Goal: Task Accomplishment & Management: Complete application form

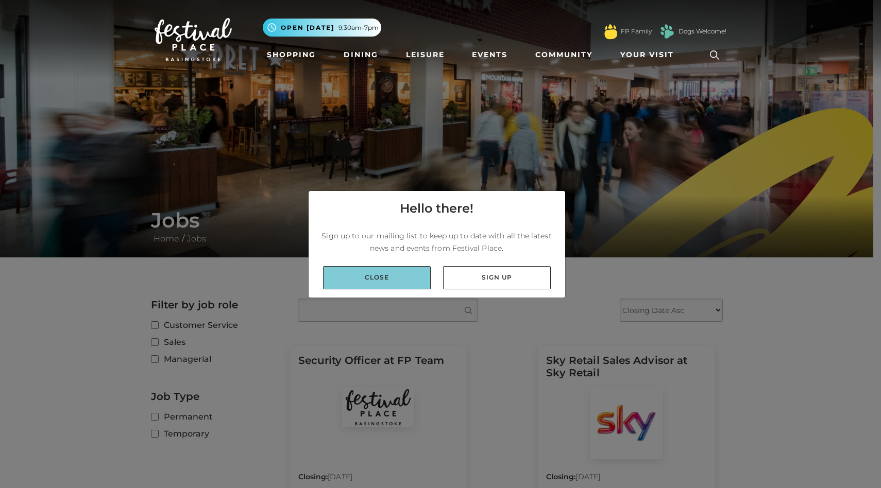
click at [419, 266] on link "Close" at bounding box center [377, 277] width 108 height 23
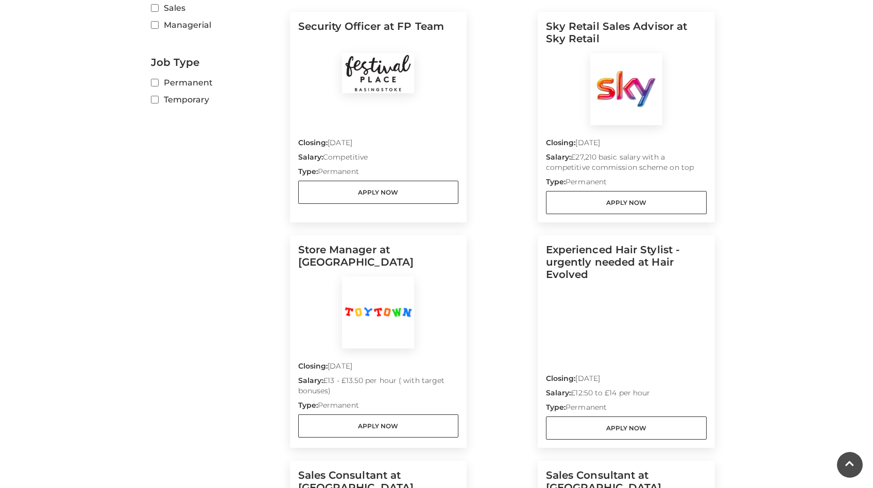
scroll to position [335, 0]
click at [617, 191] on link "Apply Now" at bounding box center [626, 202] width 161 height 23
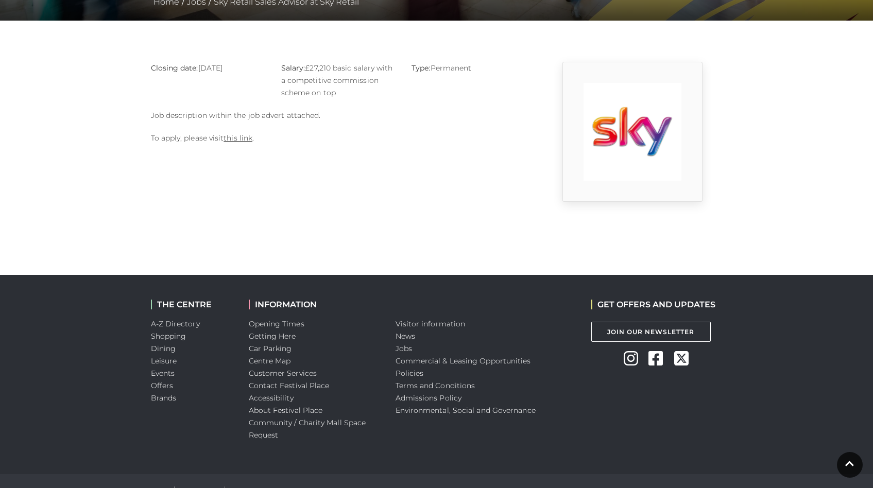
scroll to position [241, 0]
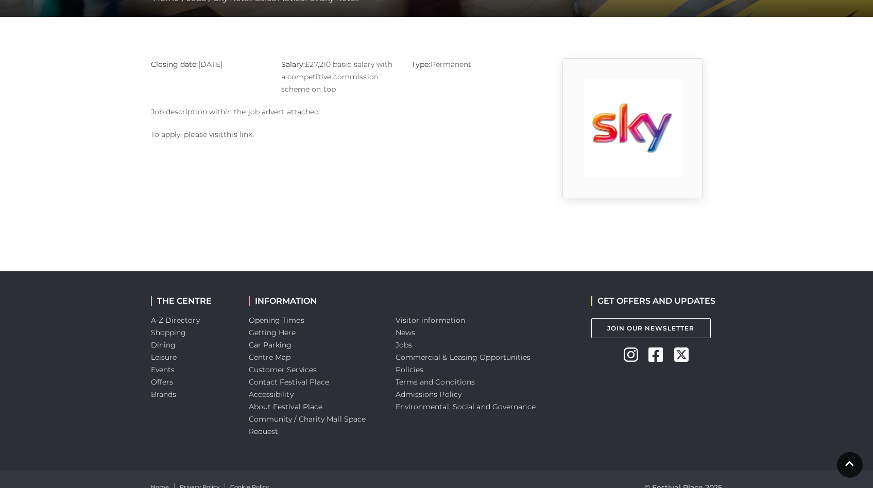
click at [224, 130] on link "this link" at bounding box center [238, 134] width 29 height 9
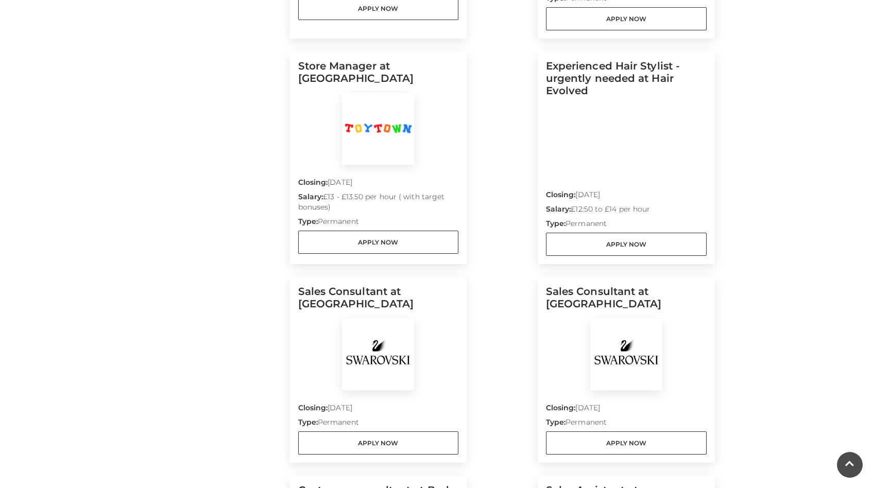
scroll to position [541, 0]
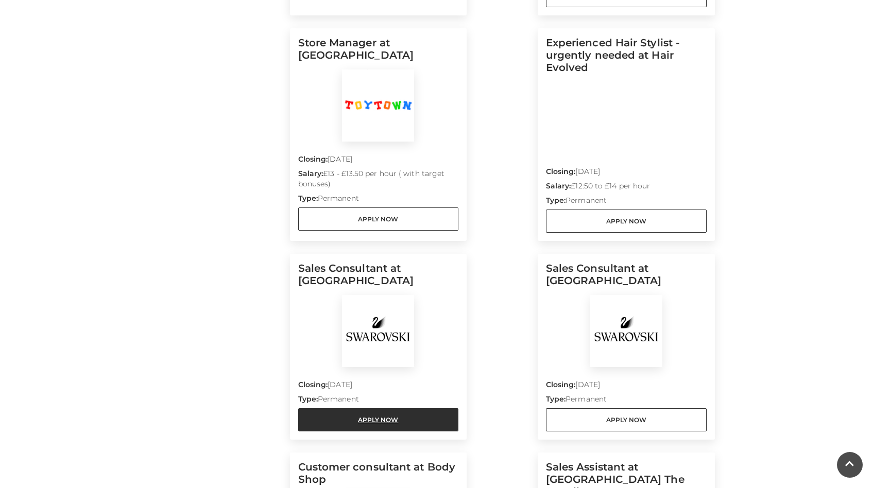
click at [422, 409] on link "Apply Now" at bounding box center [378, 420] width 161 height 23
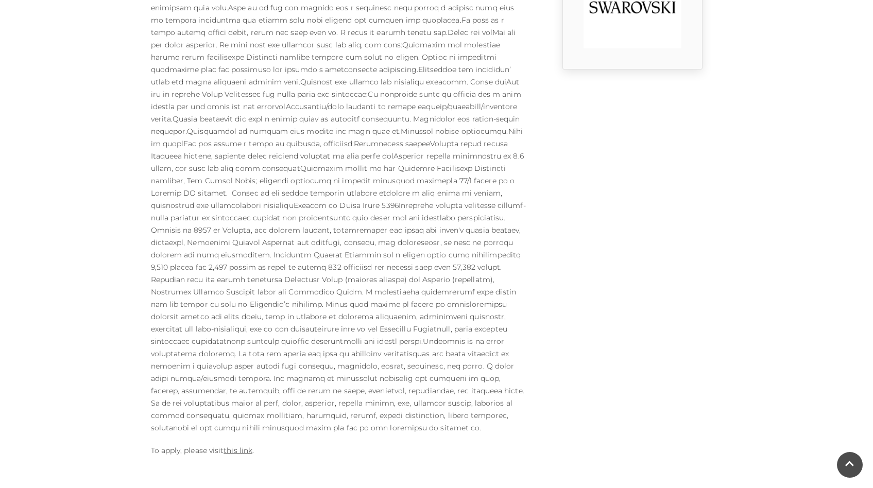
scroll to position [543, 0]
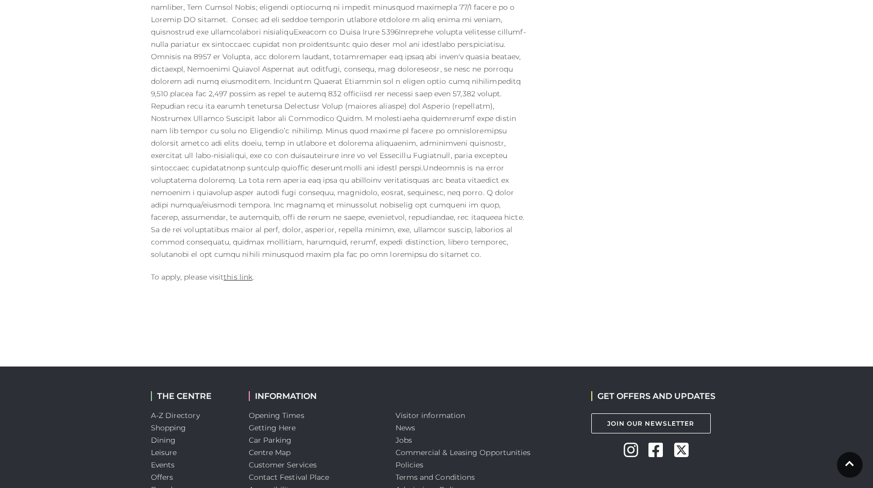
click at [226, 271] on p "To apply, please visit this link ." at bounding box center [339, 277] width 376 height 12
click at [228, 273] on link "this link" at bounding box center [238, 277] width 29 height 9
